Goal: Communication & Community: Answer question/provide support

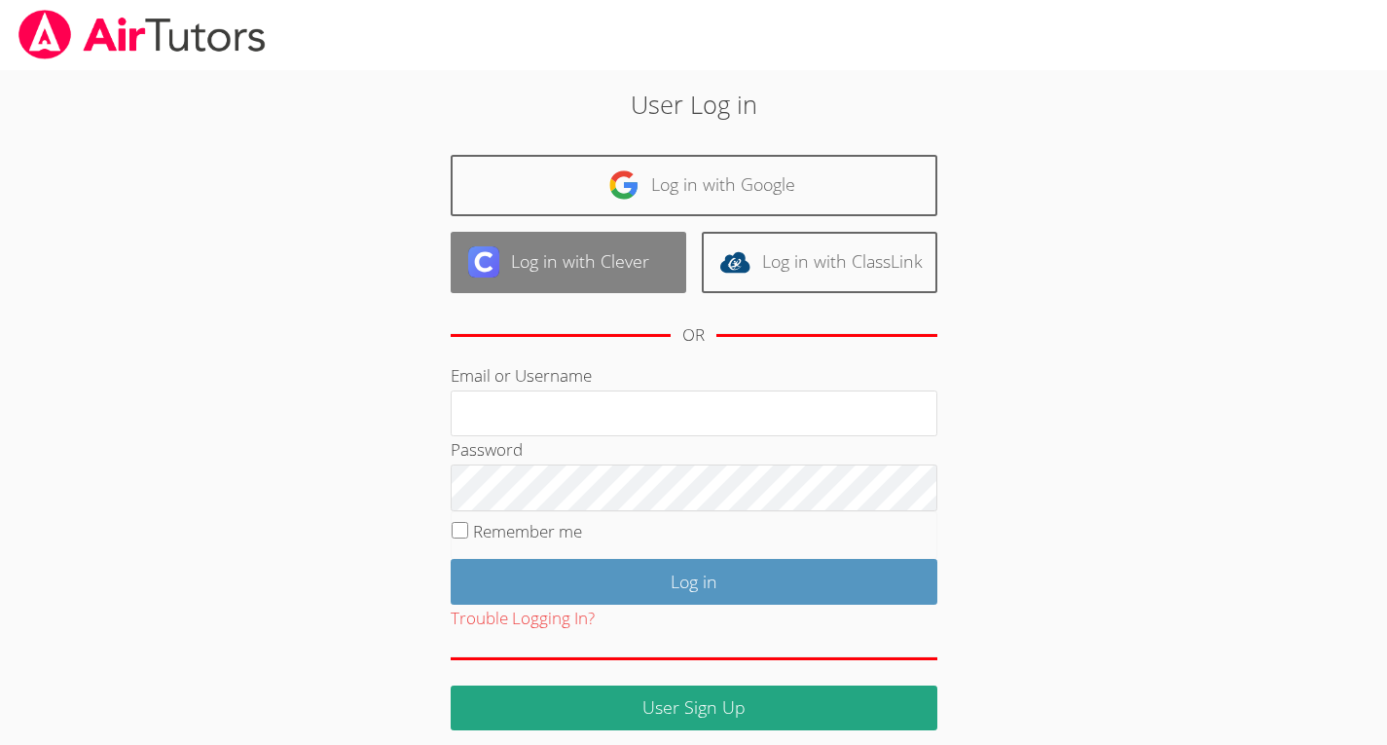
click at [504, 256] on link "Log in with Clever" at bounding box center [569, 262] width 236 height 61
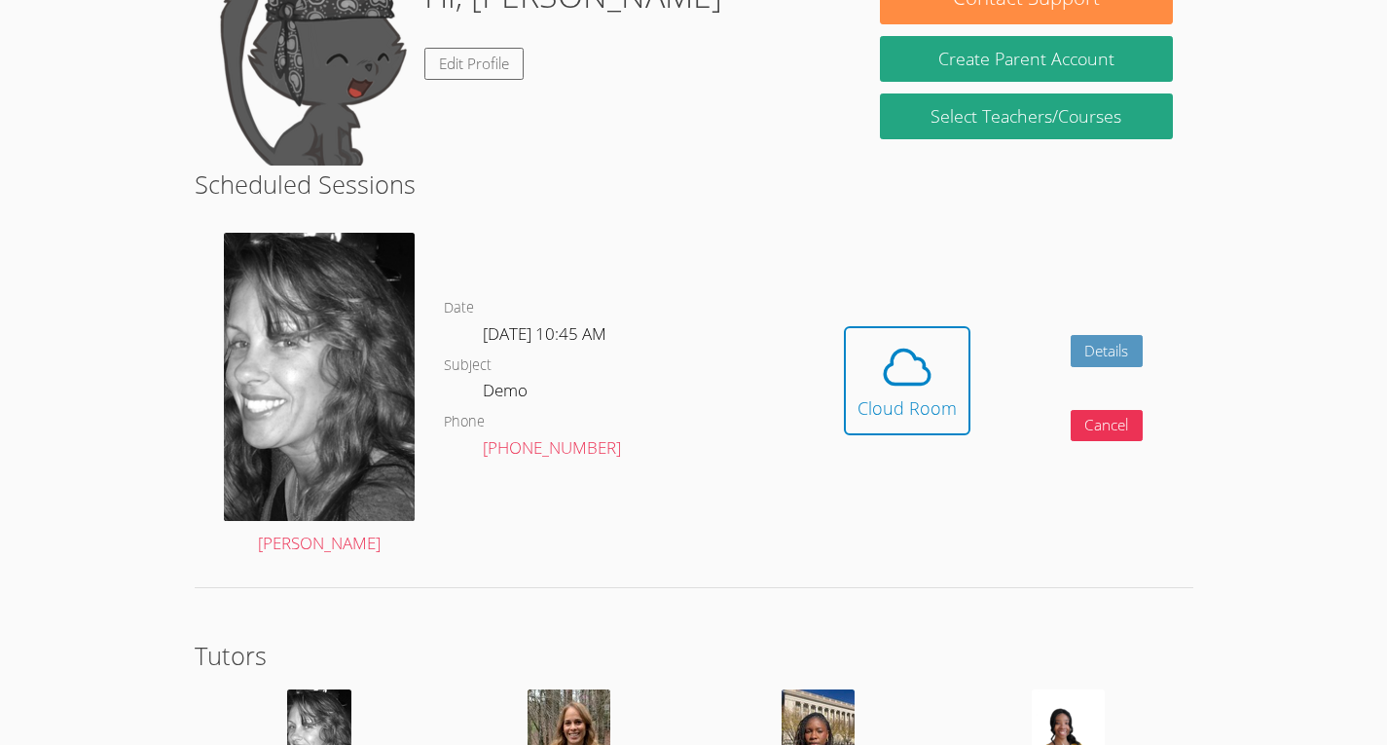
scroll to position [341, 0]
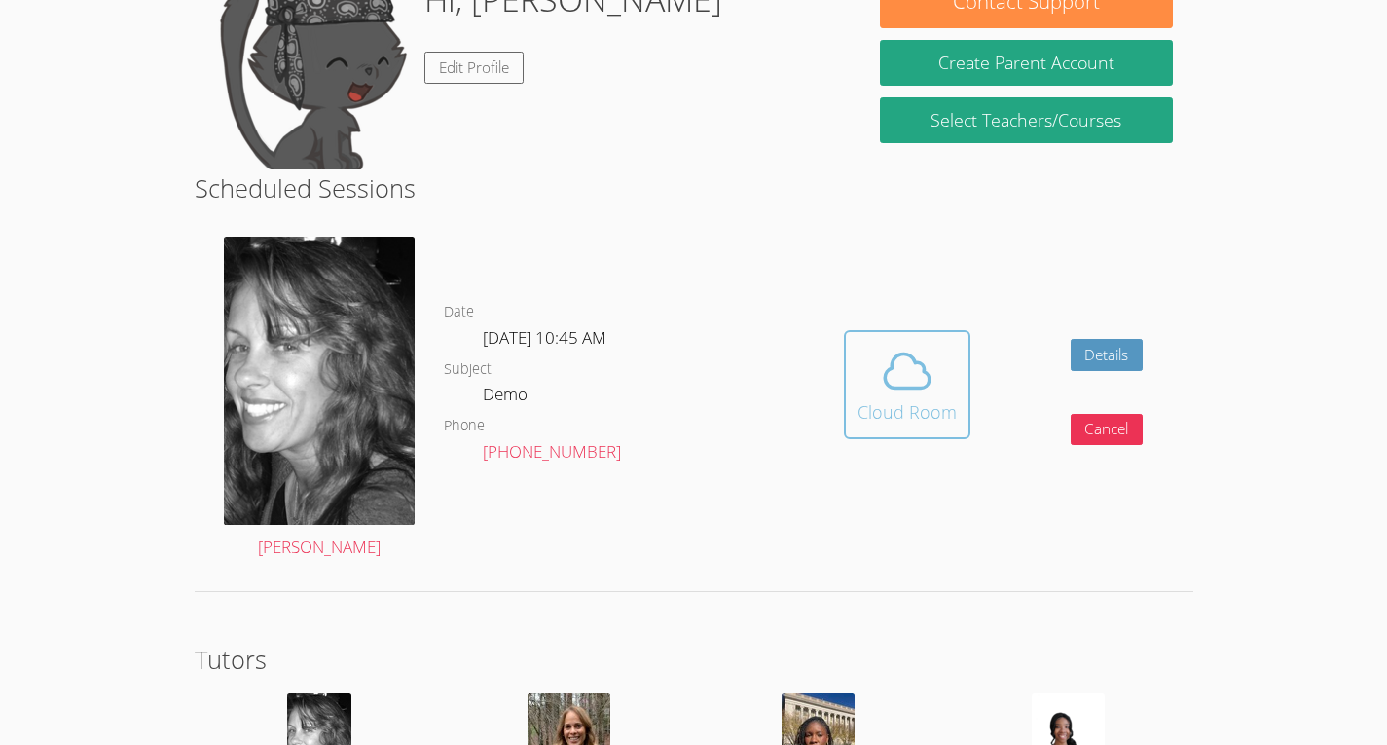
click at [885, 363] on icon at bounding box center [907, 371] width 55 height 55
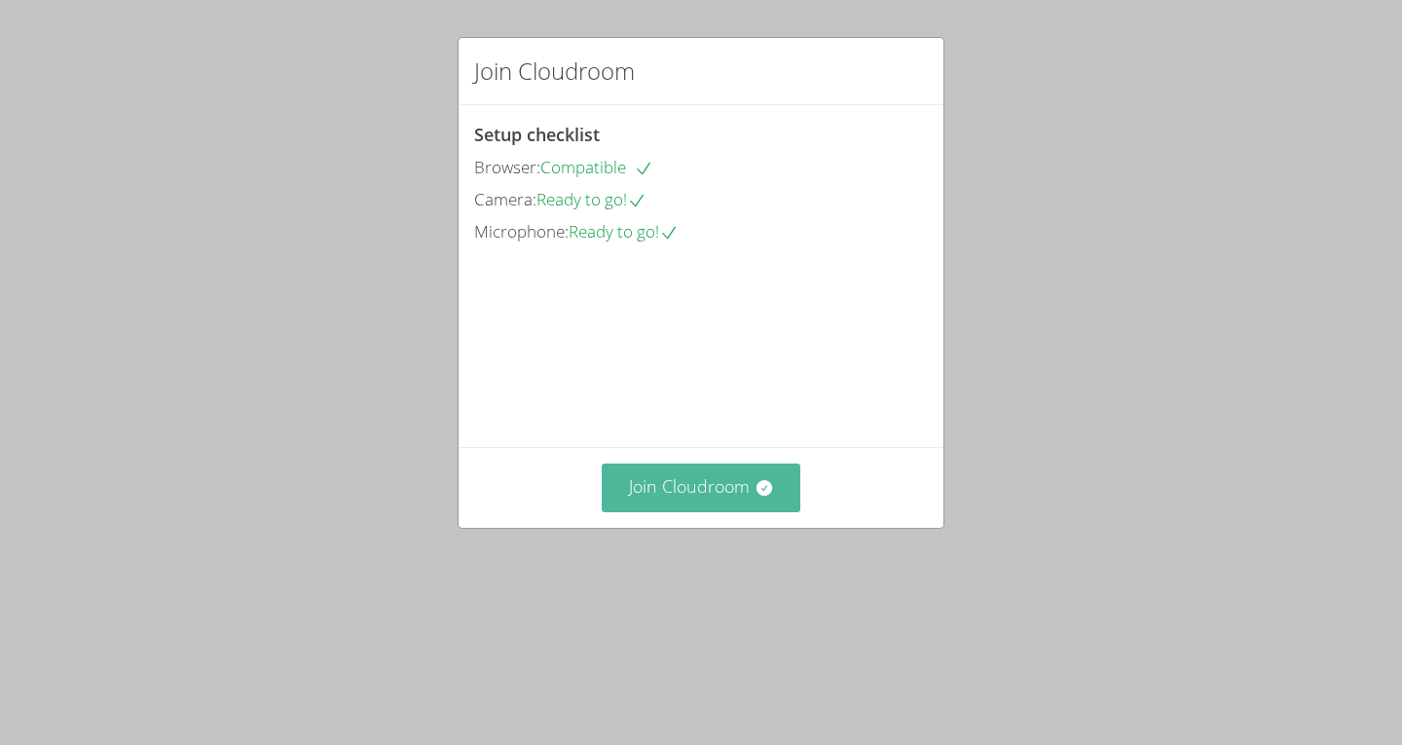
click at [639, 511] on button "Join Cloudroom" at bounding box center [702, 487] width 200 height 48
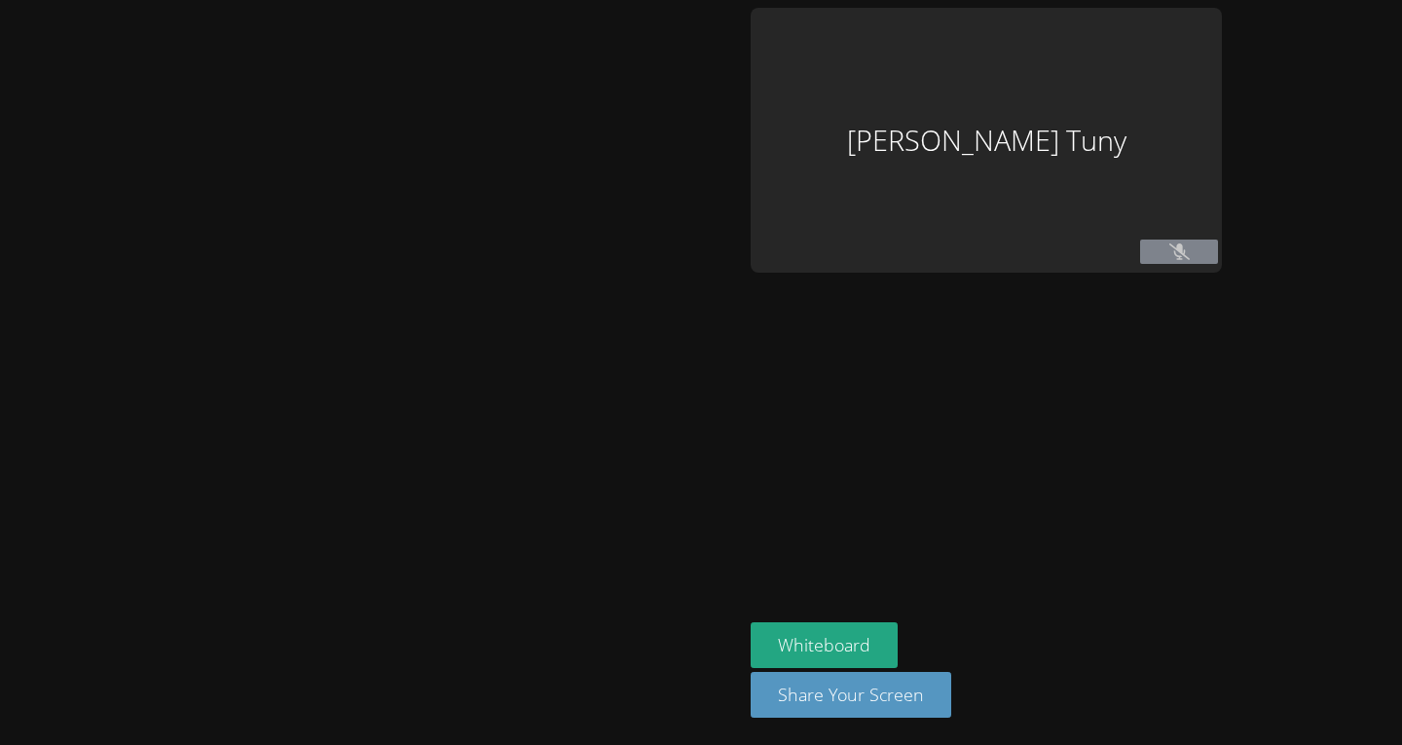
click at [943, 165] on div "[PERSON_NAME] Tuny" at bounding box center [986, 140] width 471 height 265
